Goal: Task Accomplishment & Management: Use online tool/utility

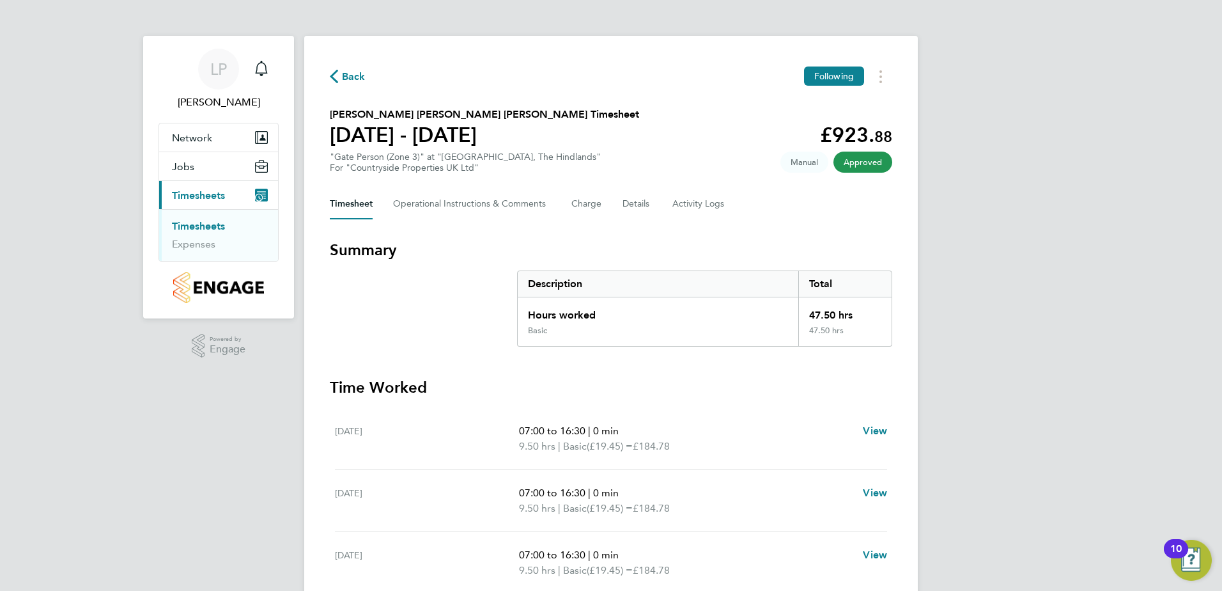
click at [199, 227] on link "Timesheets" at bounding box center [198, 226] width 53 height 12
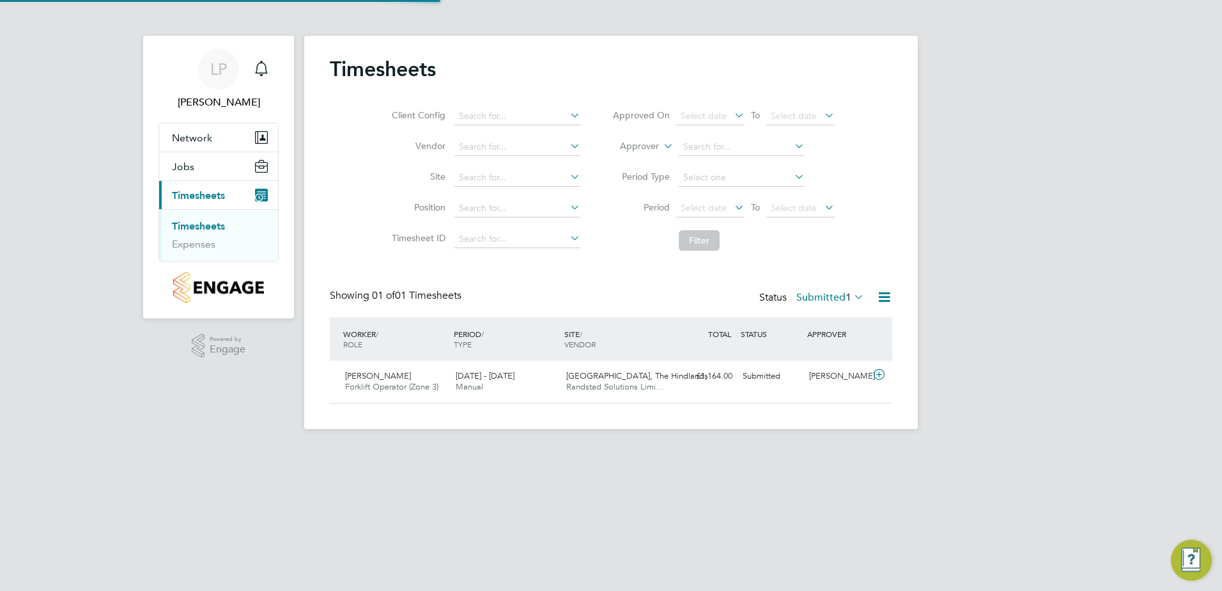
scroll to position [33, 111]
click at [371, 374] on span "[PERSON_NAME]" at bounding box center [378, 375] width 66 height 11
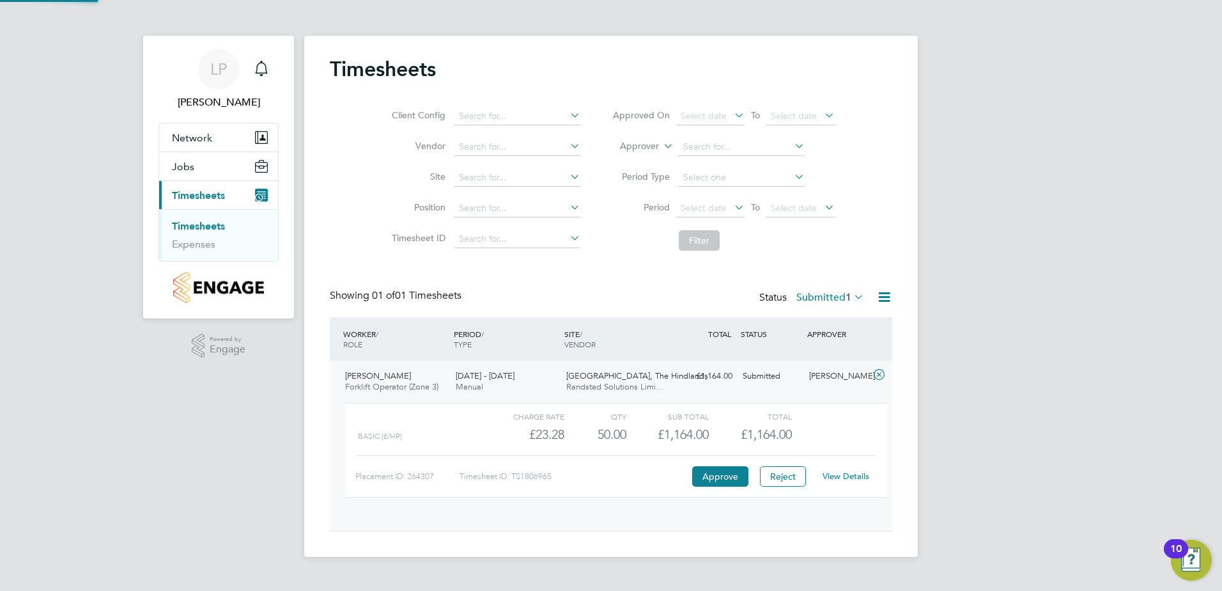
scroll to position [22, 125]
click at [720, 474] on button "Approve" at bounding box center [720, 476] width 56 height 20
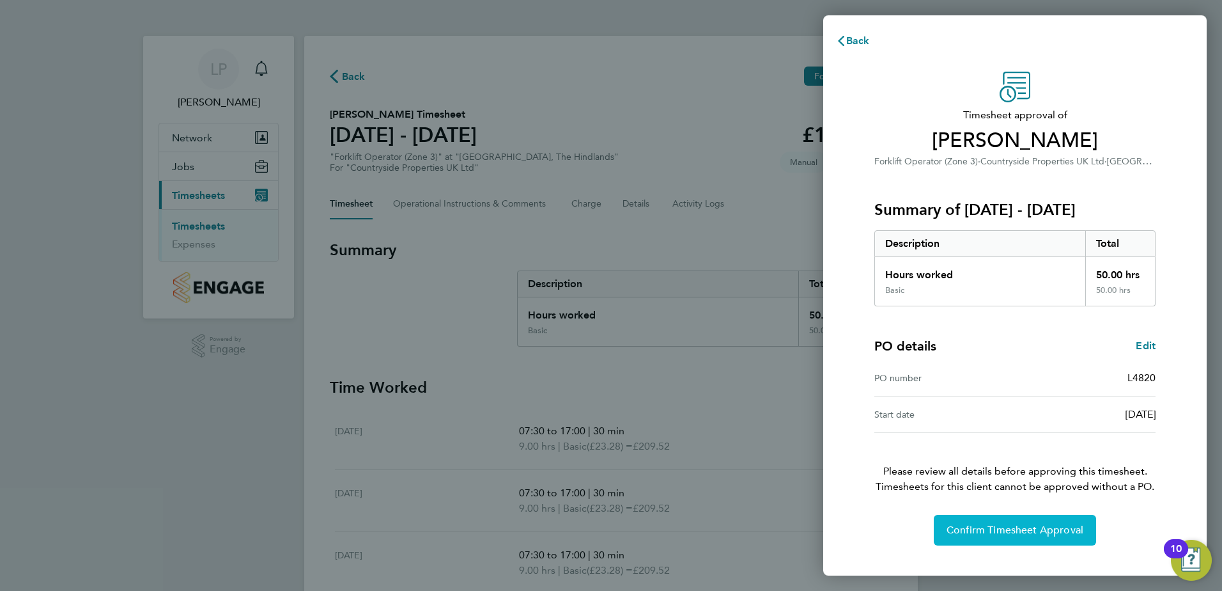
click at [1019, 519] on button "Confirm Timesheet Approval" at bounding box center [1015, 530] width 162 height 31
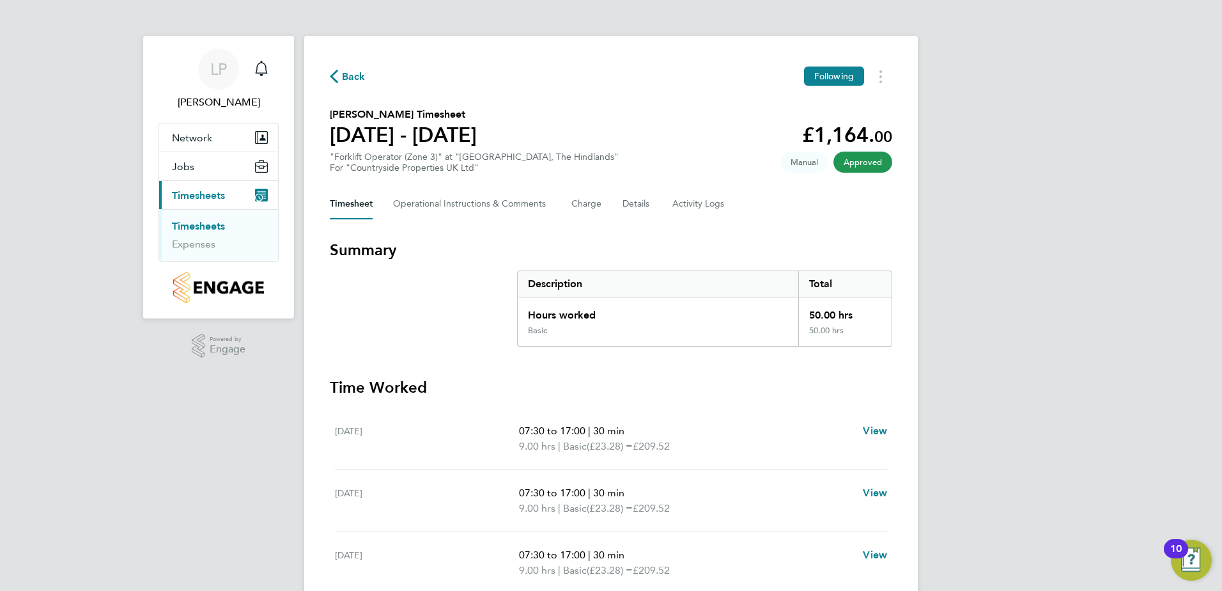
click at [210, 228] on link "Timesheets" at bounding box center [198, 226] width 53 height 12
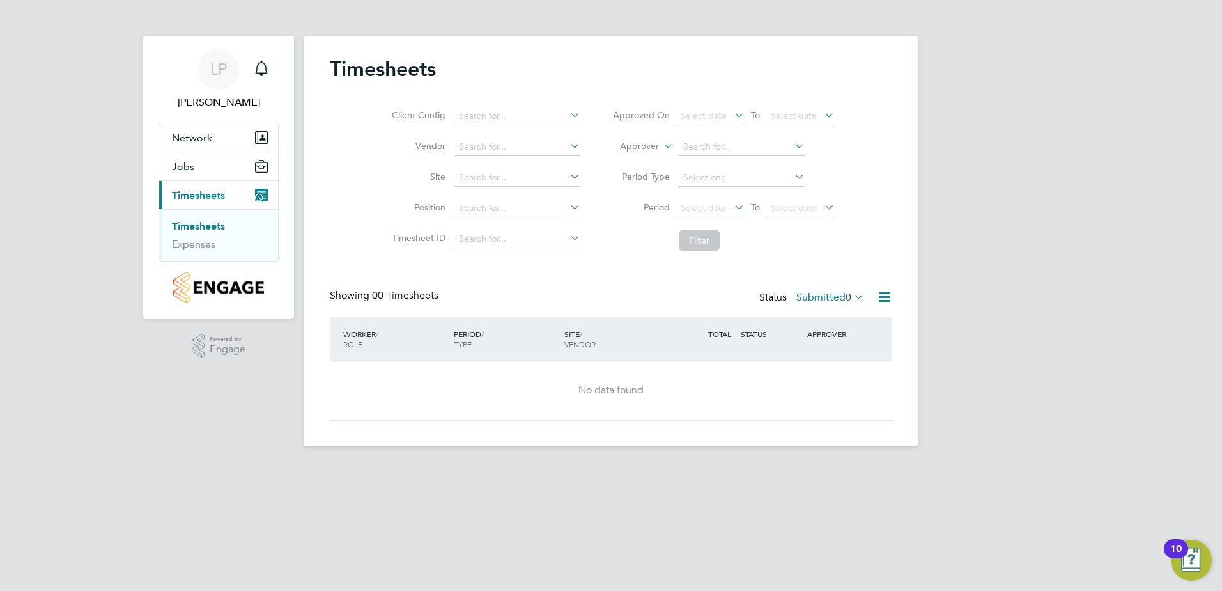
click at [966, 214] on div "LP Lea Packer Notifications Applications: Network Team Members Sites Jobs Vacan…" at bounding box center [611, 233] width 1222 height 467
